Goal: Information Seeking & Learning: Understand process/instructions

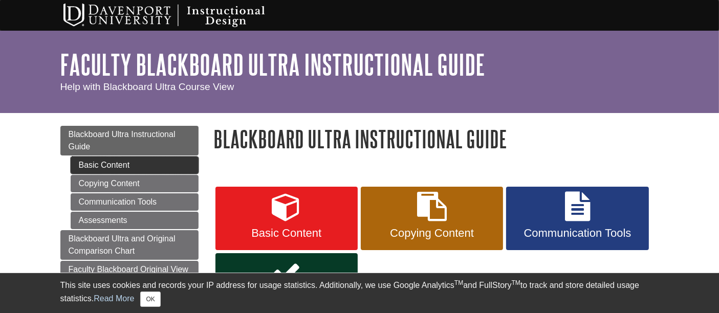
click at [157, 161] on link "Basic Content" at bounding box center [135, 165] width 128 height 17
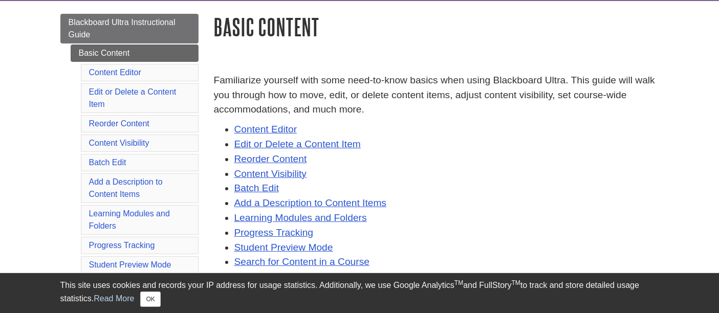
scroll to position [114, 0]
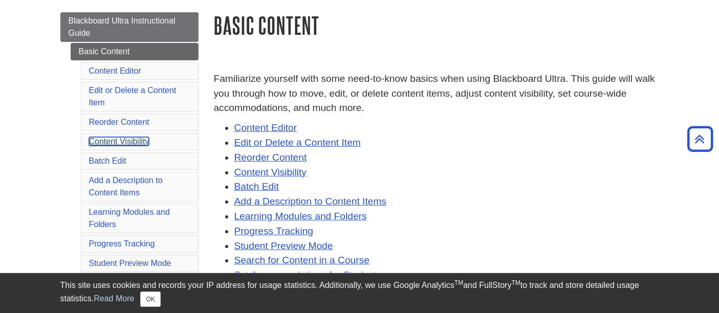
click at [136, 140] on link "Content Visibility" at bounding box center [119, 141] width 60 height 9
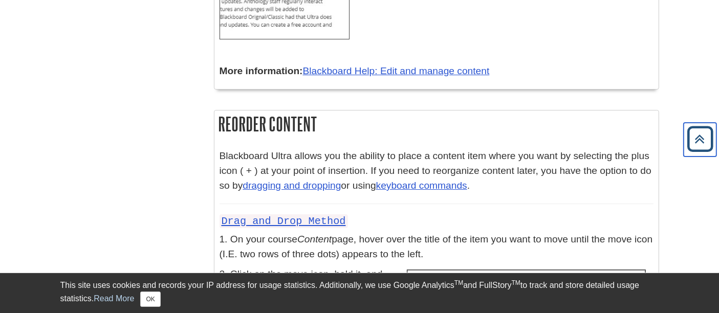
click at [709, 145] on icon "Back to Top" at bounding box center [700, 139] width 33 height 33
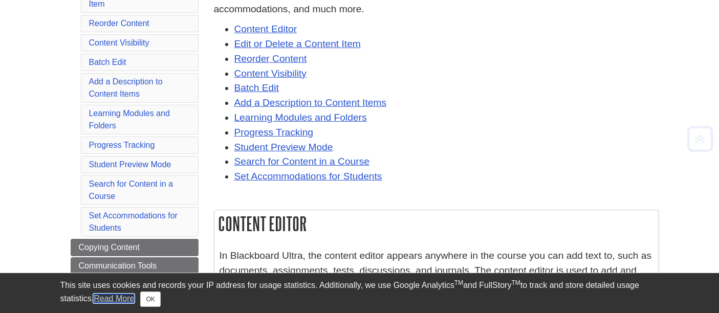
scroll to position [227, 0]
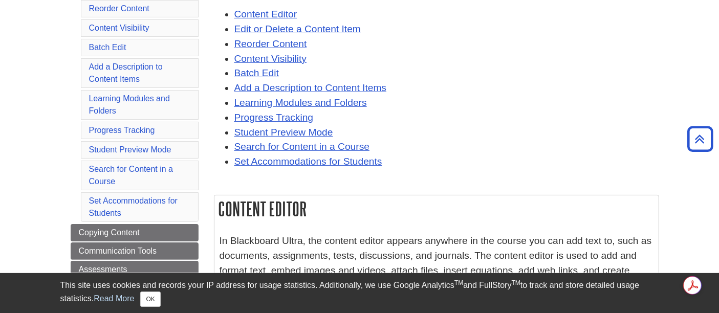
drag, startPoint x: 294, startPoint y: 57, endPoint x: 537, endPoint y: 90, distance: 245.4
click at [537, 90] on li "Add a Description to Content Items" at bounding box center [447, 88] width 425 height 15
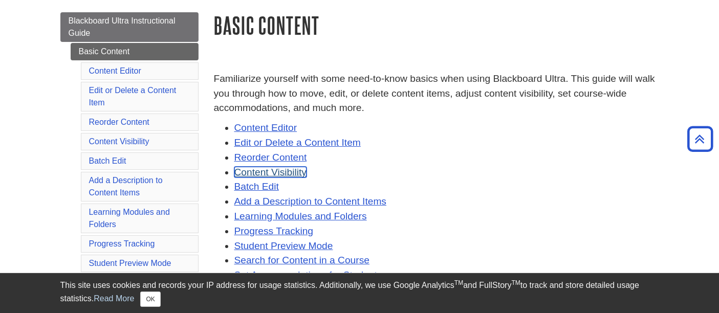
click at [291, 173] on link "Content Visibility" at bounding box center [271, 172] width 73 height 11
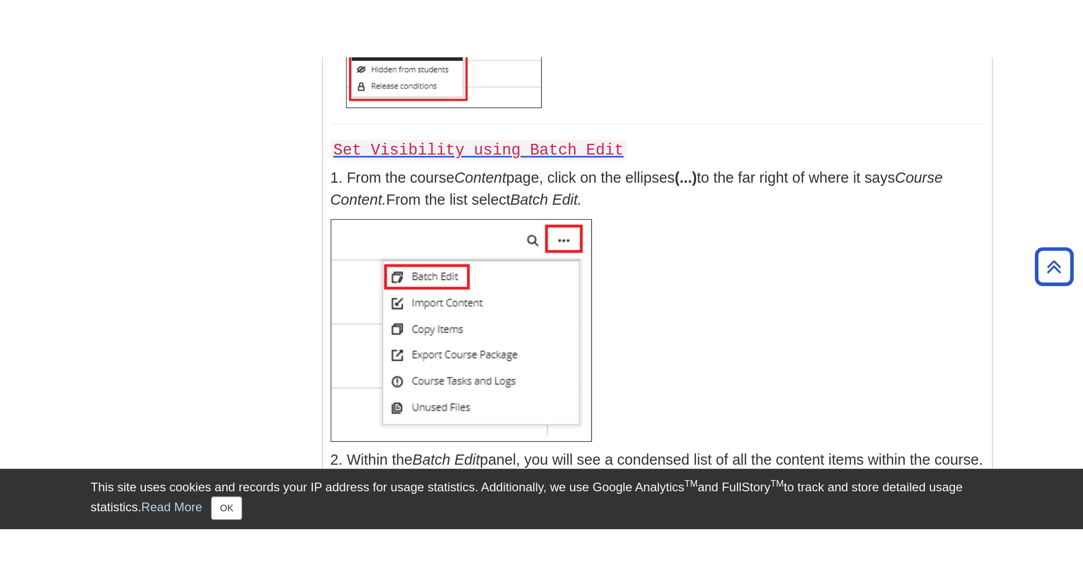
scroll to position [4759, 0]
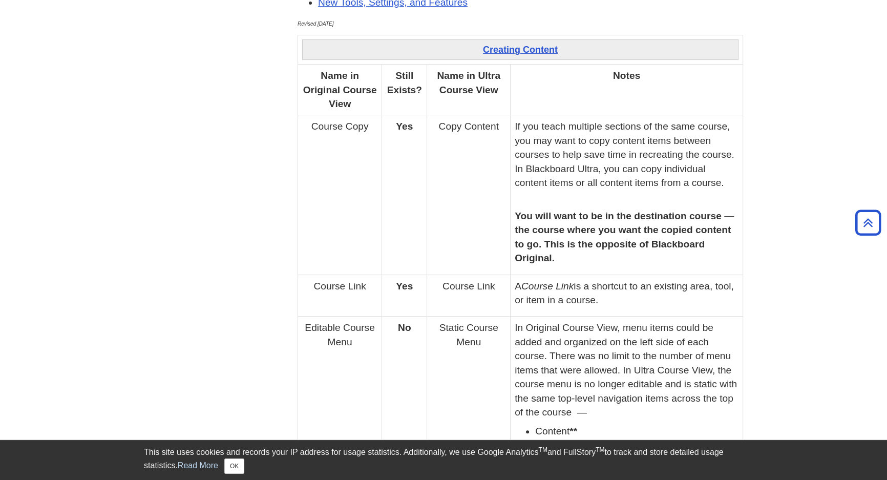
scroll to position [326, 0]
drag, startPoint x: 309, startPoint y: 125, endPoint x: 373, endPoint y: 124, distance: 64.0
click at [335, 124] on td "Course Copy" at bounding box center [340, 193] width 84 height 159
click at [335, 127] on td "Course Copy" at bounding box center [340, 193] width 84 height 159
drag, startPoint x: 395, startPoint y: 123, endPoint x: 414, endPoint y: 127, distance: 19.5
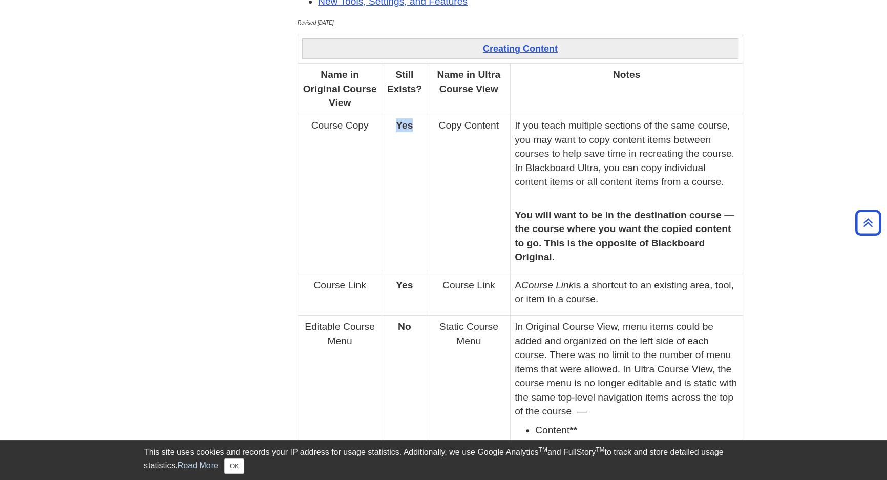
click at [335, 127] on td "Yes" at bounding box center [404, 193] width 45 height 159
drag, startPoint x: 439, startPoint y: 126, endPoint x: 501, endPoint y: 127, distance: 62.5
click at [335, 127] on td "Copy Content" at bounding box center [468, 193] width 83 height 159
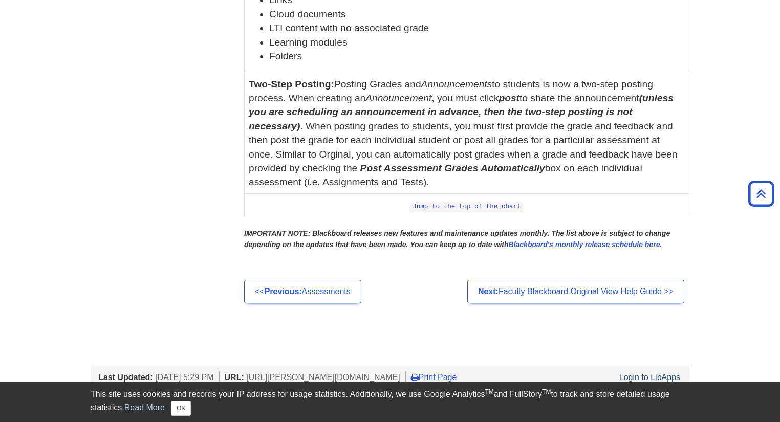
scroll to position [3963, 0]
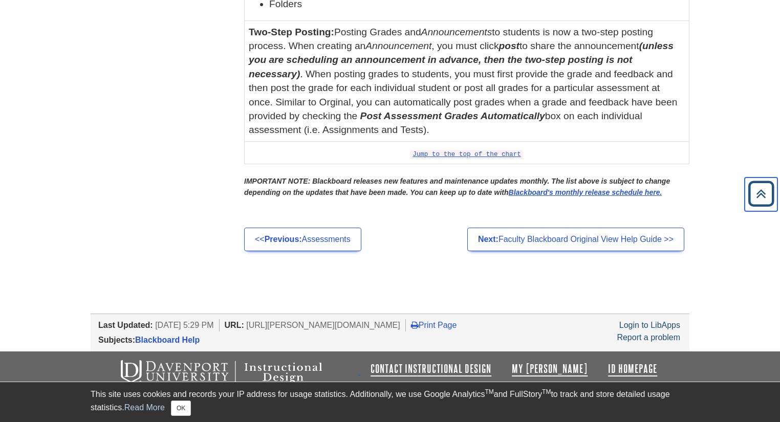
click at [335, 187] on icon "Back to Top" at bounding box center [761, 194] width 33 height 33
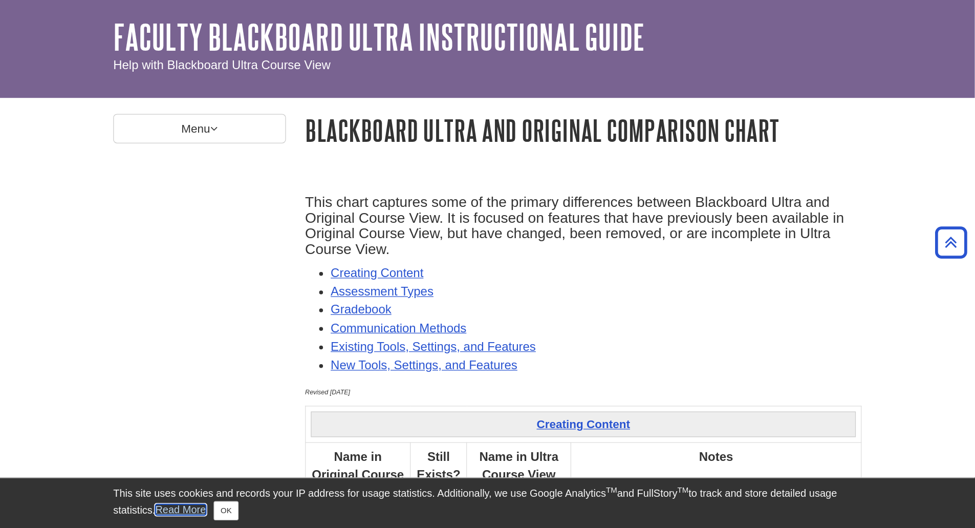
scroll to position [0, 0]
